Goal: Find contact information: Find contact information

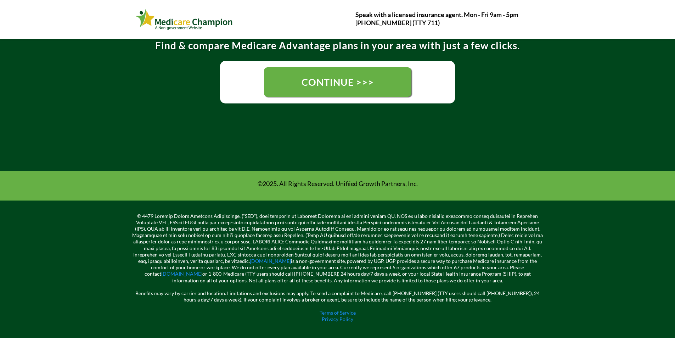
scroll to position [184, 0]
click at [297, 71] on link "CONTINUE >>>" at bounding box center [337, 81] width 147 height 29
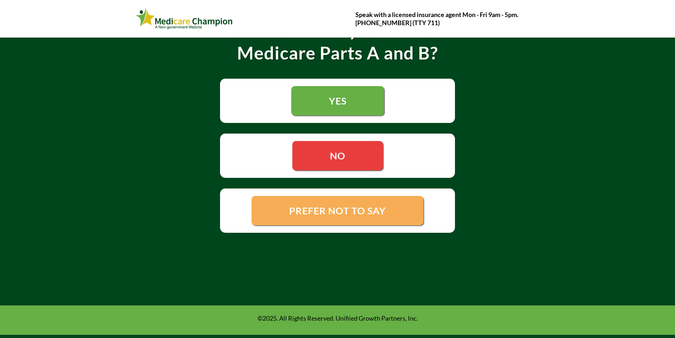
scroll to position [106, 0]
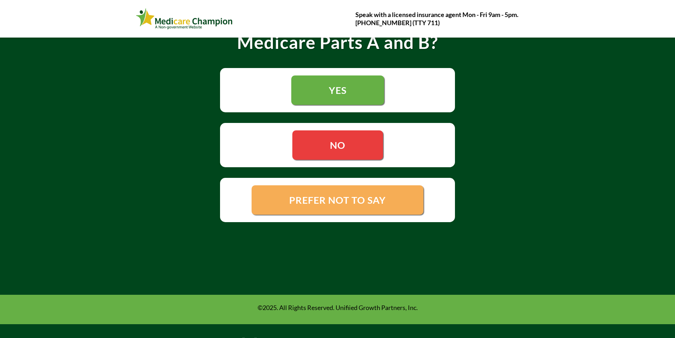
click at [418, 193] on link "PREFER NOT TO SAY" at bounding box center [337, 199] width 172 height 29
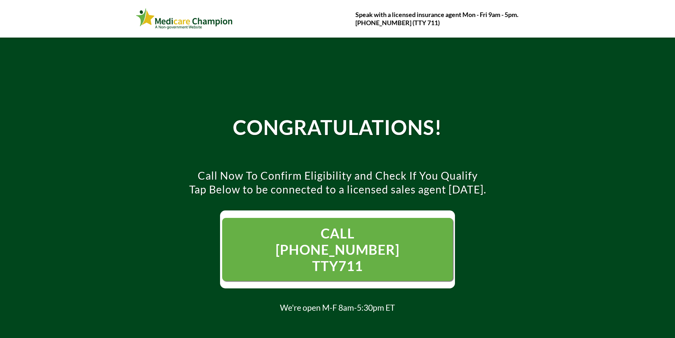
click at [354, 230] on span "CALL [PHONE_NUMBER] TTY711" at bounding box center [337, 249] width 159 height 51
